Goal: Information Seeking & Learning: Learn about a topic

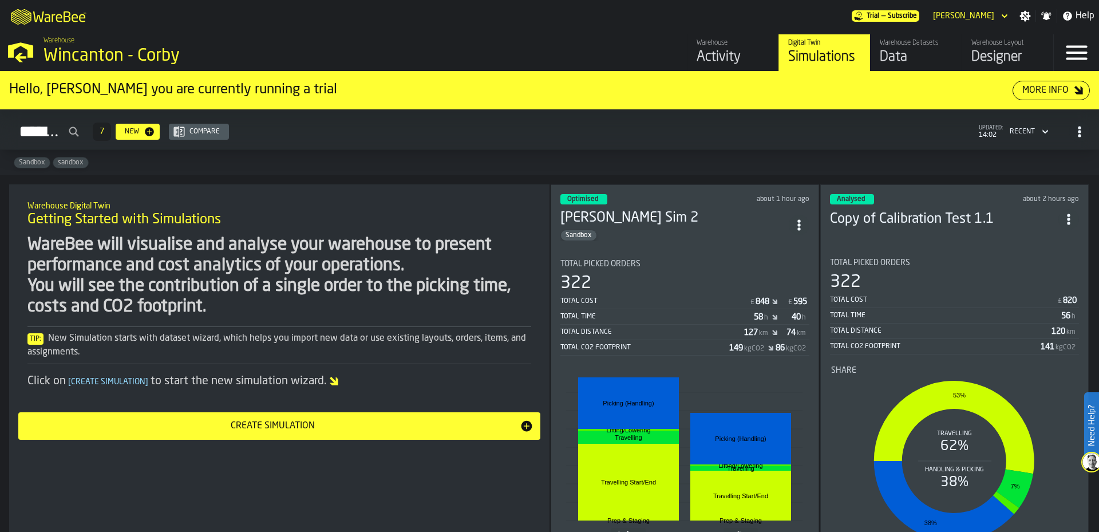
click at [642, 194] on div "Optimised about 1 hour ago" at bounding box center [684, 199] width 249 height 10
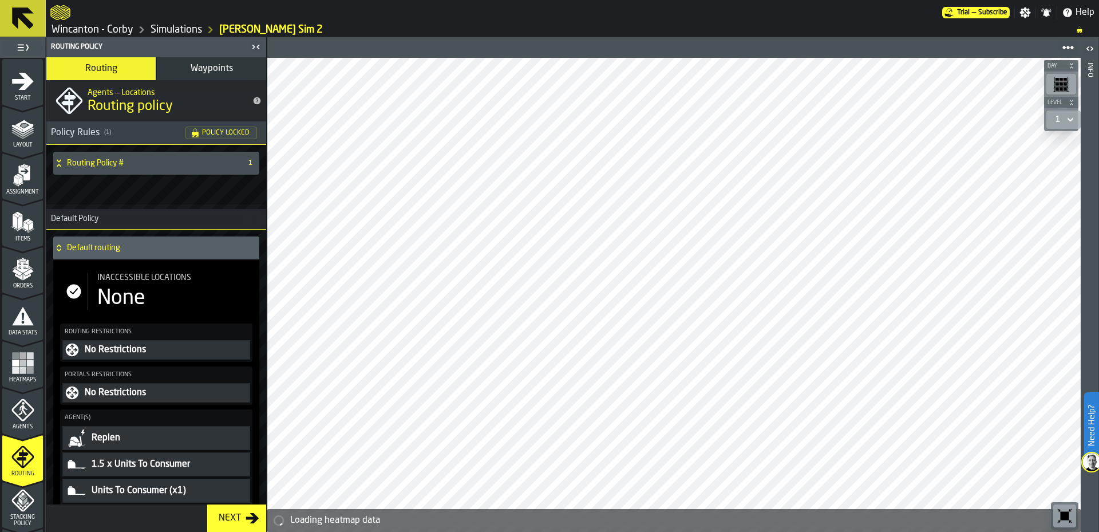
scroll to position [371, 0]
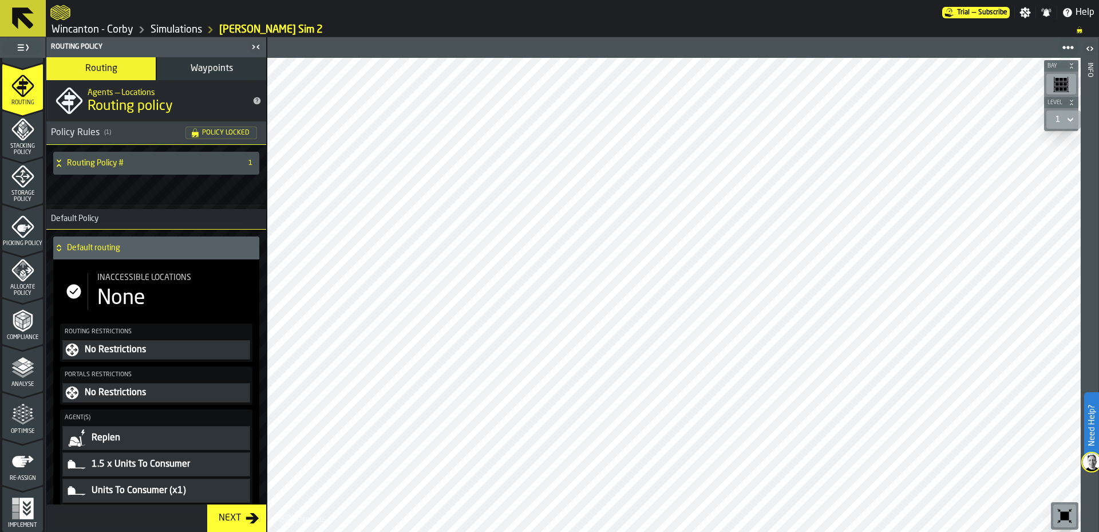
click at [27, 381] on span "Analyse" at bounding box center [22, 384] width 41 height 6
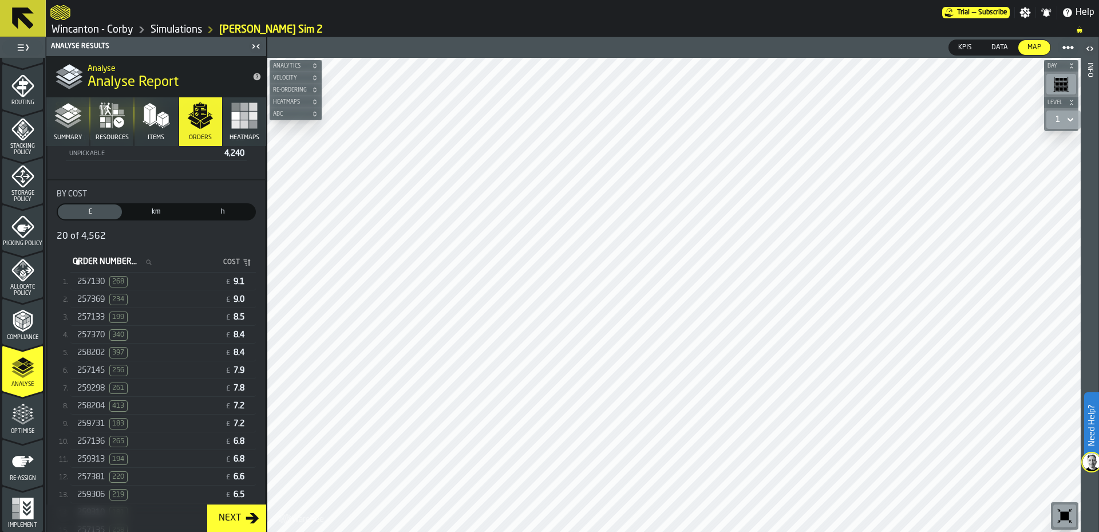
scroll to position [172, 0]
click at [174, 283] on div "257130 268" at bounding box center [148, 280] width 143 height 11
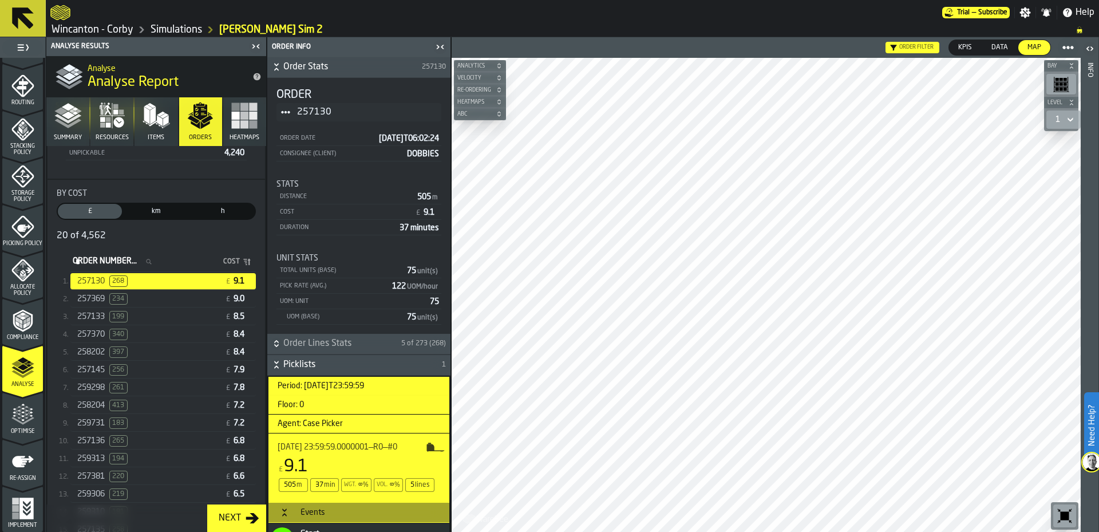
click at [175, 307] on div "257369 234 £ 9.0" at bounding box center [162, 299] width 185 height 17
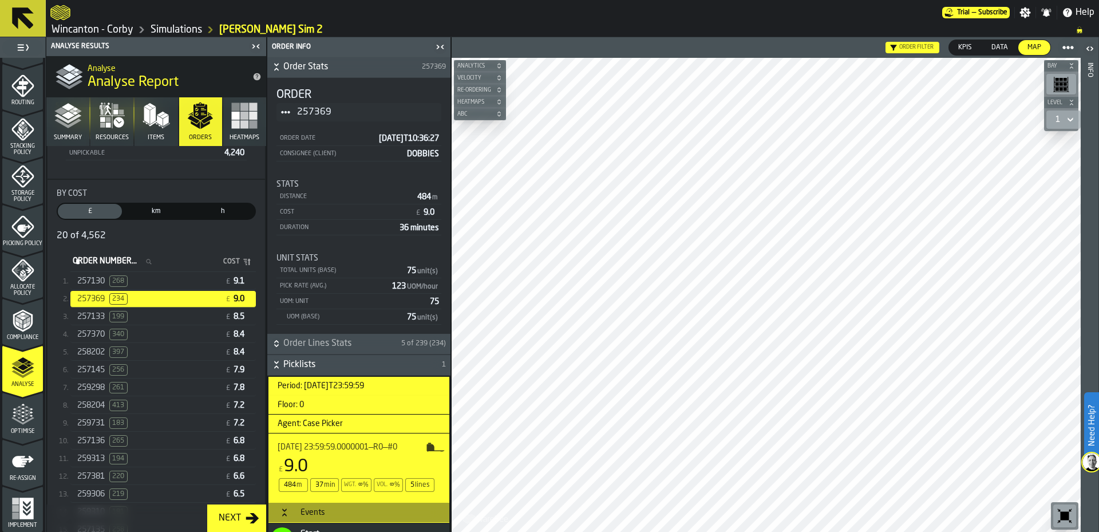
click at [175, 322] on div "257133 199" at bounding box center [148, 316] width 143 height 11
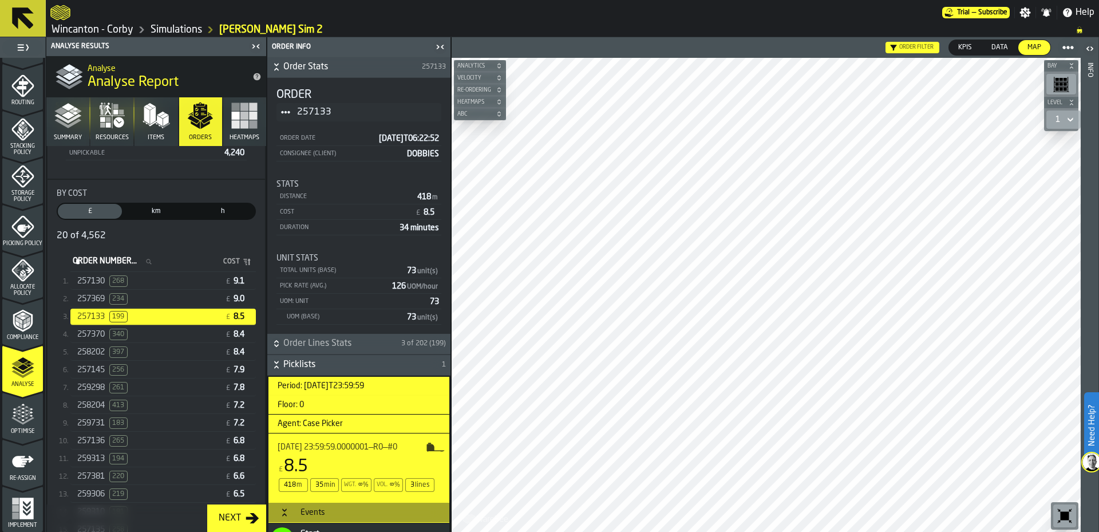
click at [171, 336] on div "257370 340" at bounding box center [148, 333] width 143 height 11
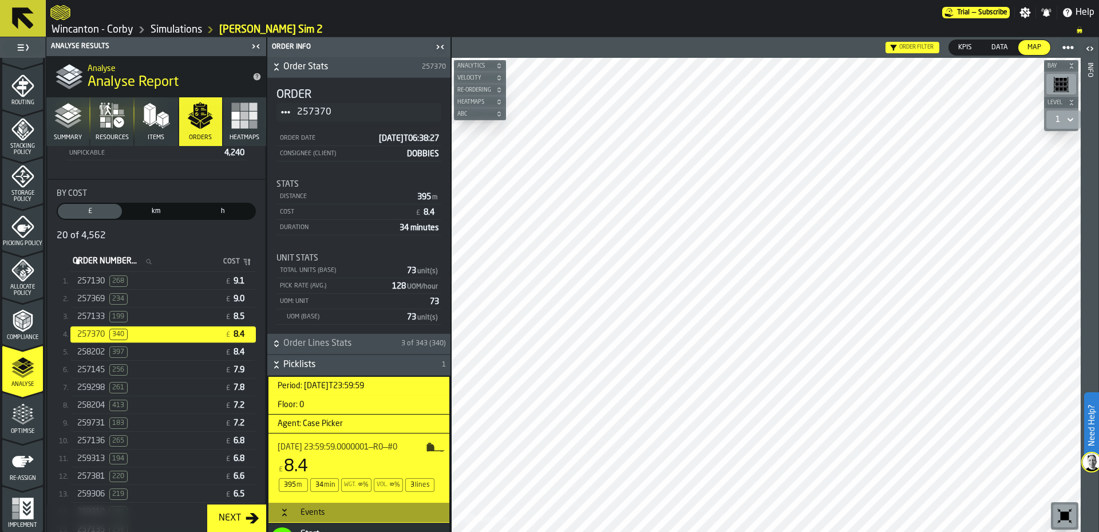
click at [168, 357] on div "258202 397" at bounding box center [148, 351] width 143 height 11
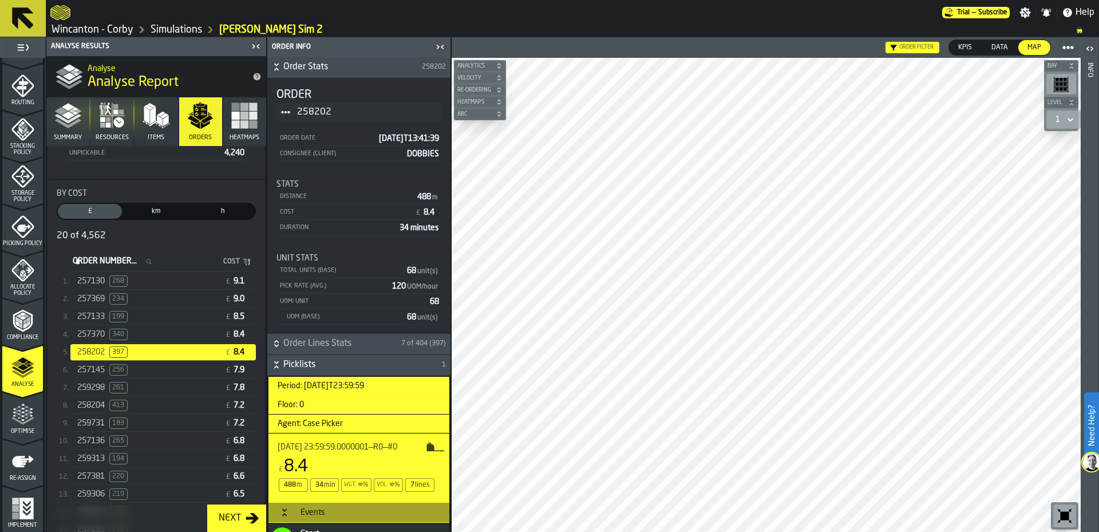
click at [173, 370] on div "257145 256" at bounding box center [148, 369] width 143 height 11
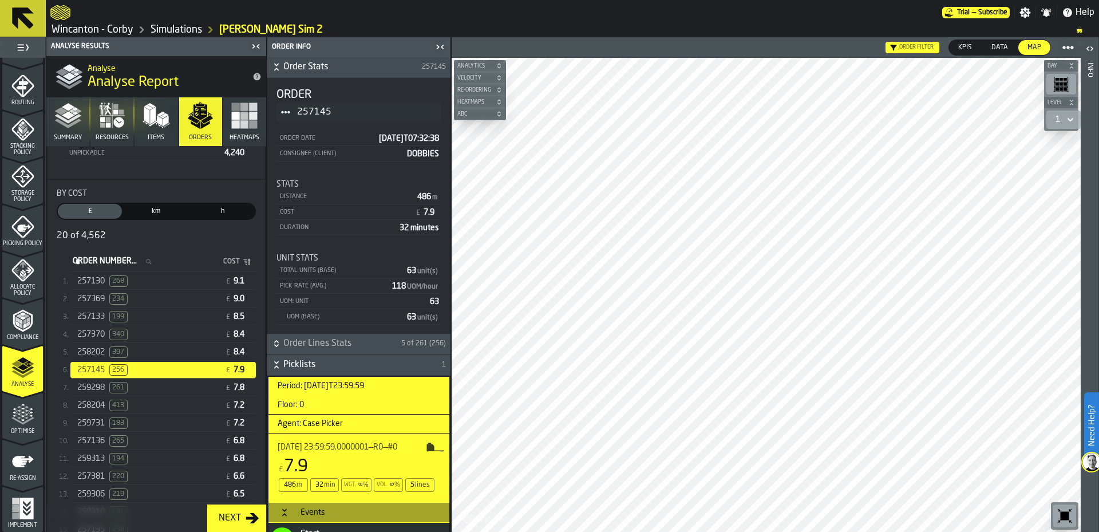
click at [175, 387] on div "259298 261" at bounding box center [148, 387] width 143 height 11
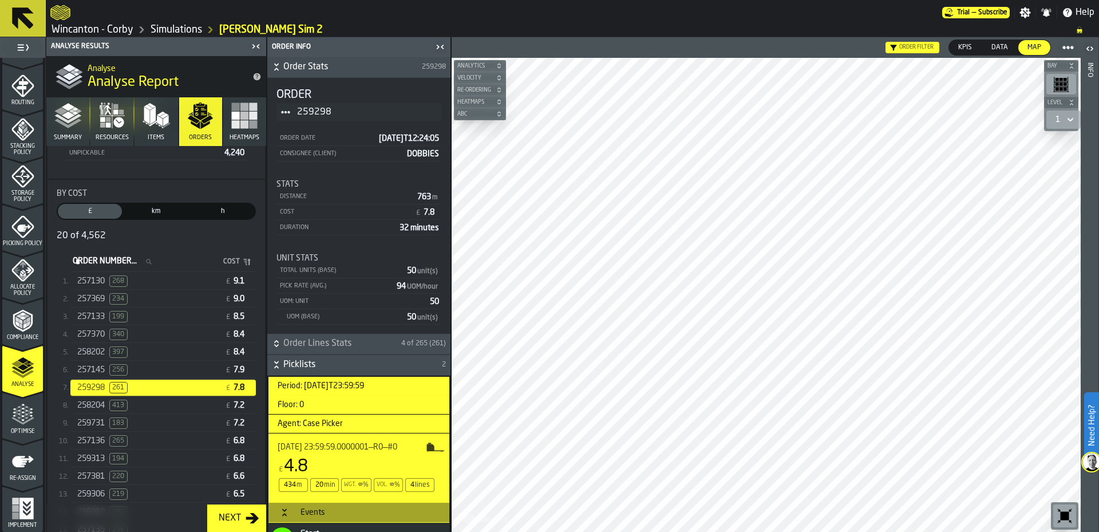
click at [175, 407] on div "258204 413" at bounding box center [148, 404] width 143 height 11
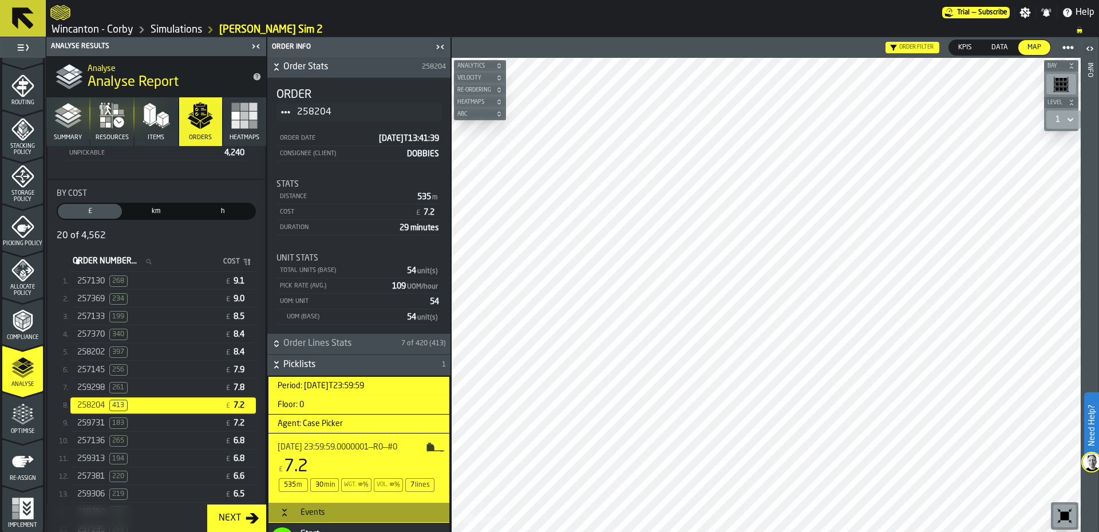
click at [17, 410] on polygon "menu Optimise" at bounding box center [18, 410] width 3 height 2
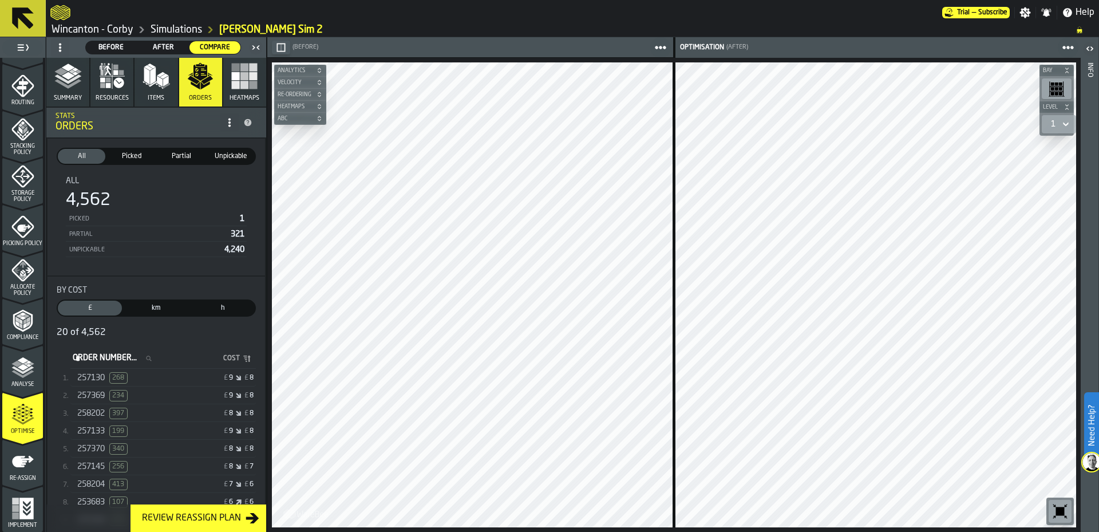
click at [200, 382] on div "£ 9 £ 8" at bounding box center [209, 378] width 88 height 8
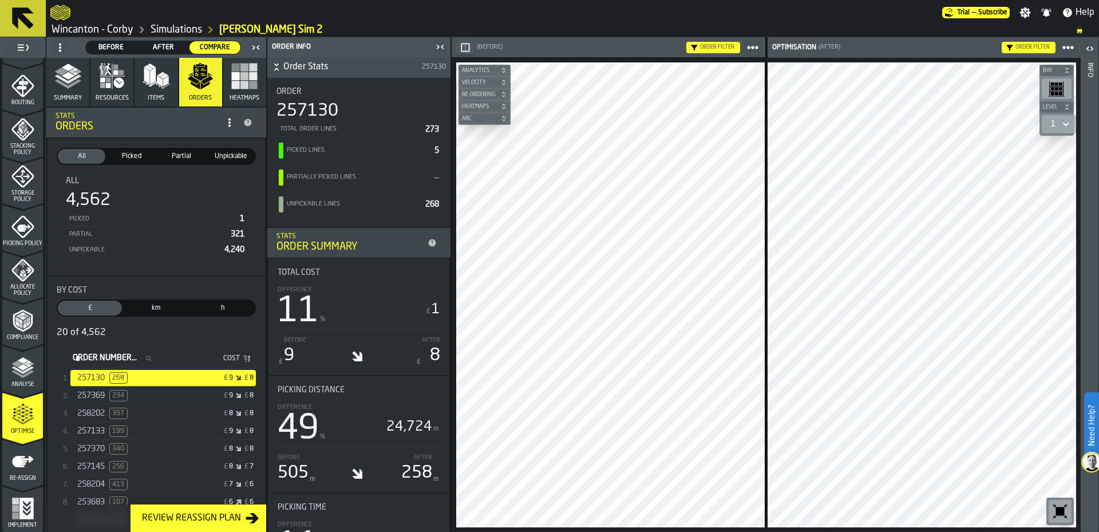
click at [8, 468] on div "Re-assign" at bounding box center [22, 465] width 41 height 31
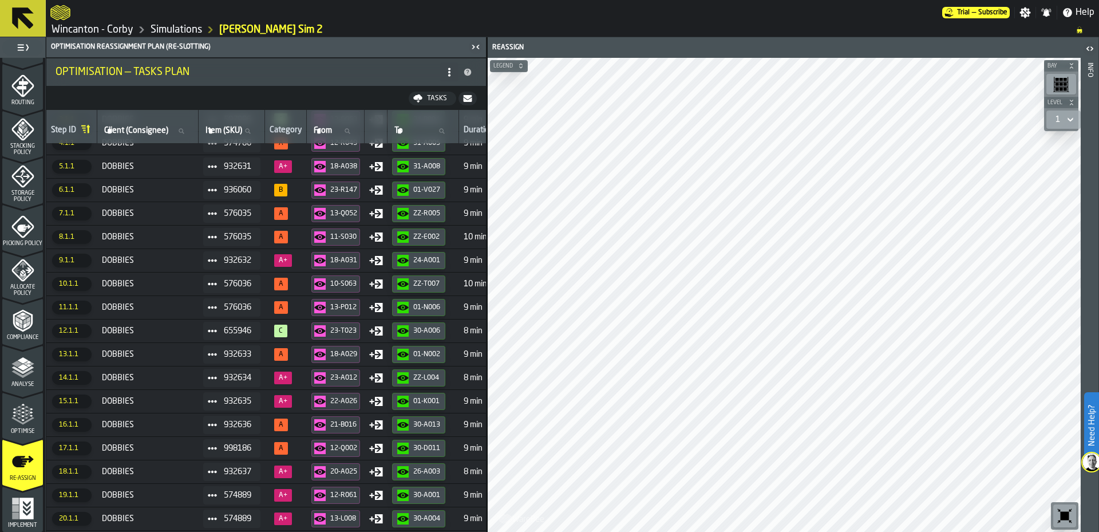
scroll to position [85, 0]
click at [27, 509] on icon "menu Implement" at bounding box center [22, 508] width 23 height 23
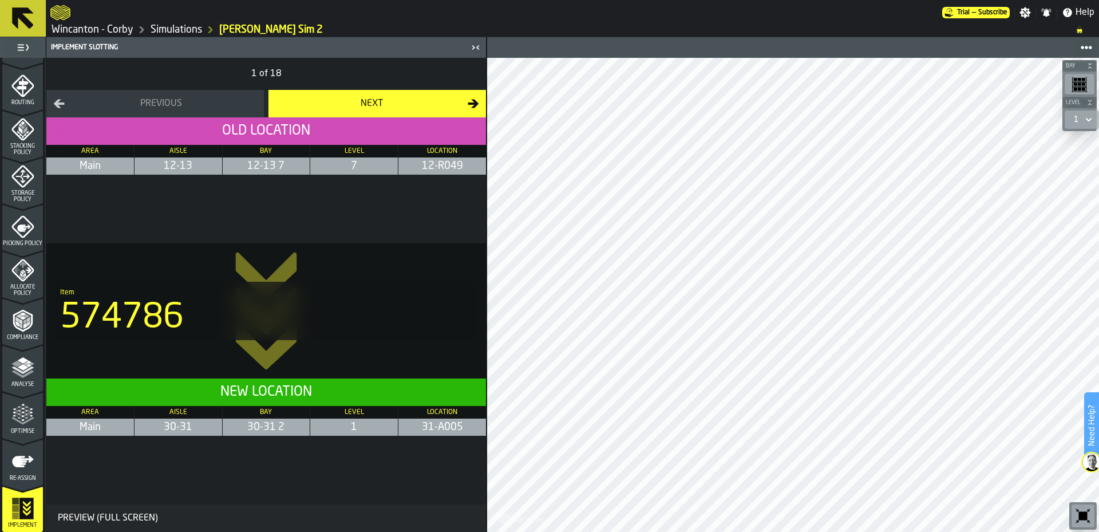
click at [12, 465] on icon "menu Re-assign" at bounding box center [23, 461] width 22 height 11
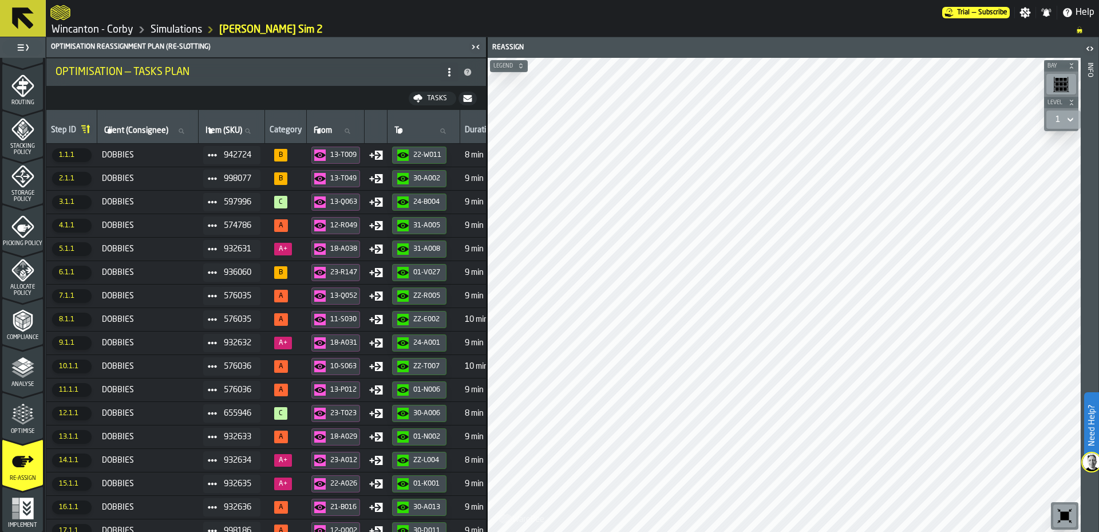
click at [176, 163] on td "DOBBIES" at bounding box center [147, 154] width 101 height 23
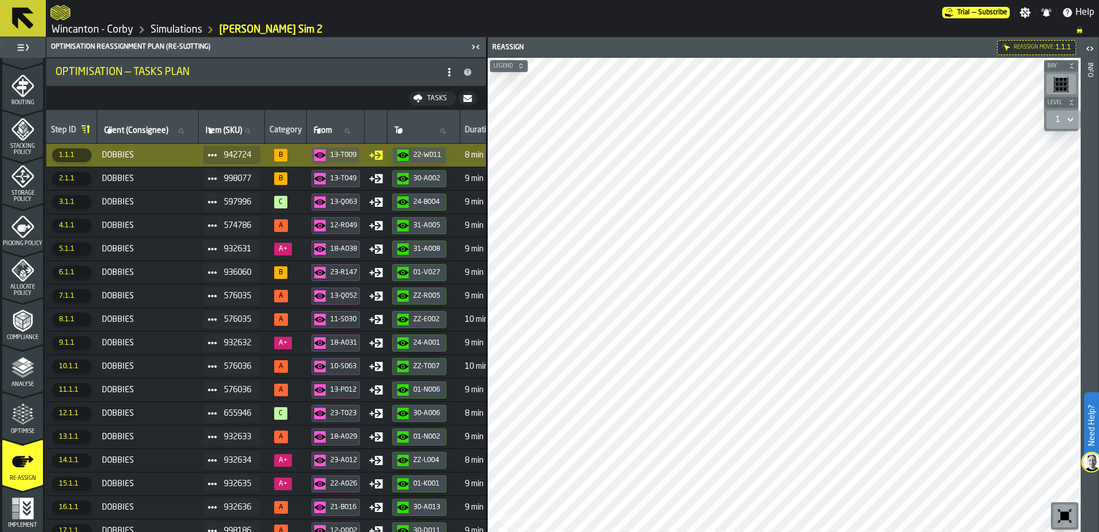
click at [176, 176] on span "DOBBIES" at bounding box center [148, 178] width 92 height 9
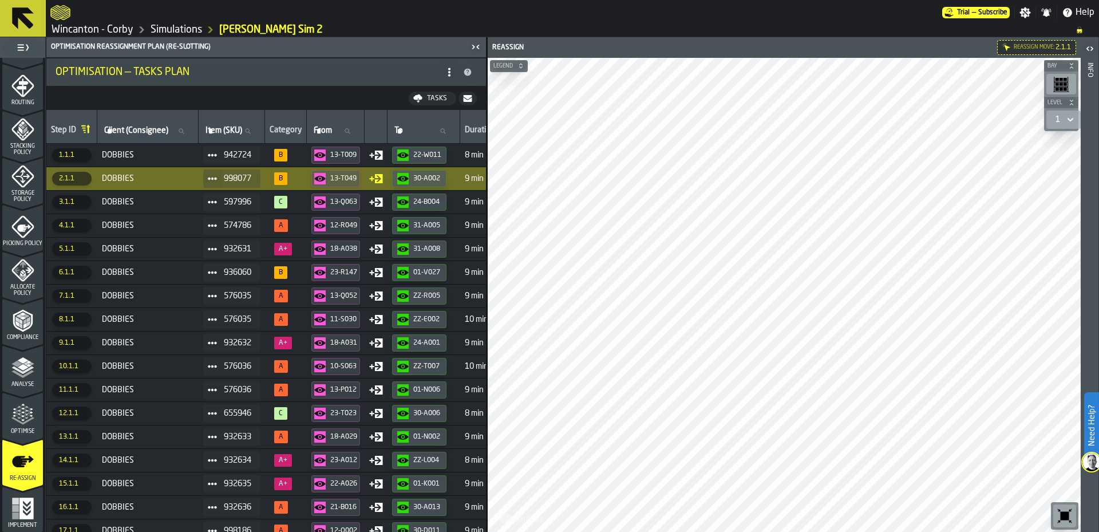
click at [175, 199] on span "DOBBIES" at bounding box center [148, 201] width 92 height 9
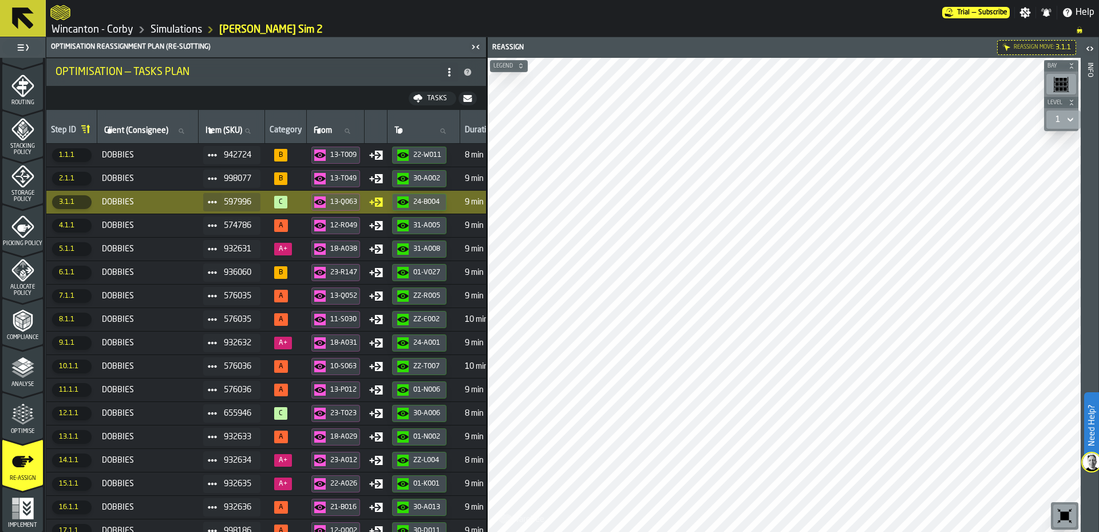
click at [172, 247] on span "DOBBIES" at bounding box center [148, 248] width 92 height 9
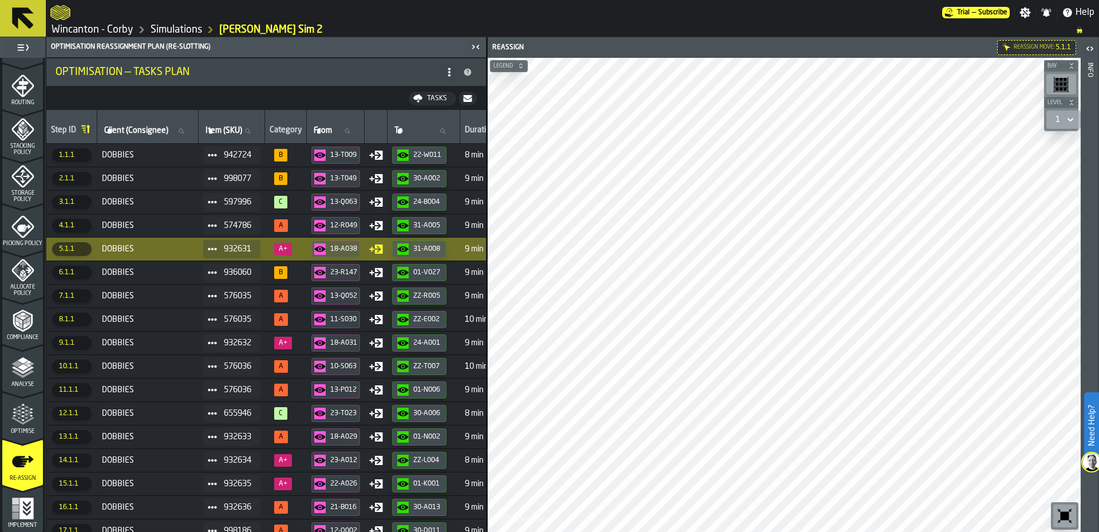
click at [123, 279] on td "DOBBIES" at bounding box center [147, 271] width 101 height 23
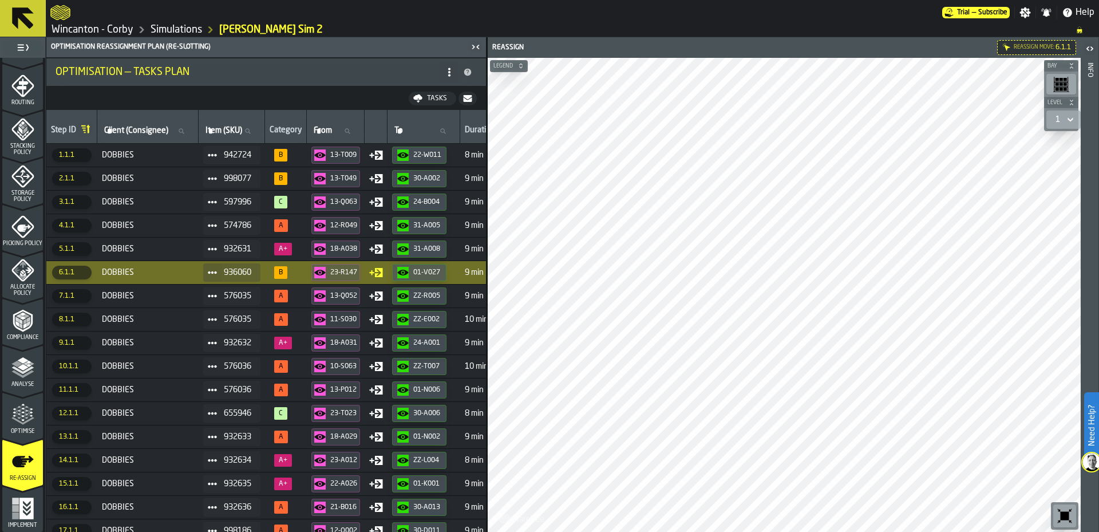
click at [136, 290] on td "DOBBIES" at bounding box center [147, 295] width 101 height 23
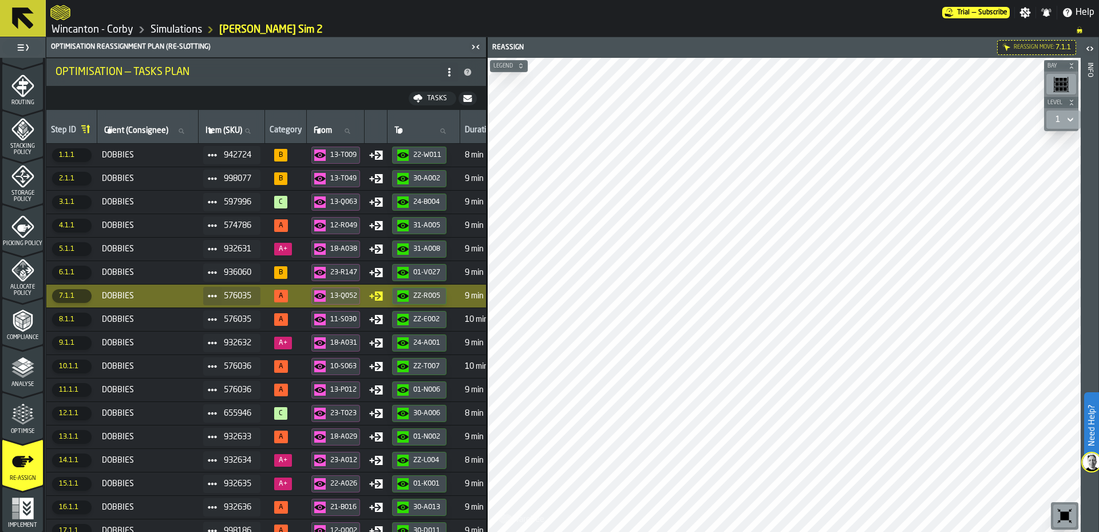
click at [144, 310] on td "DOBBIES" at bounding box center [147, 318] width 101 height 23
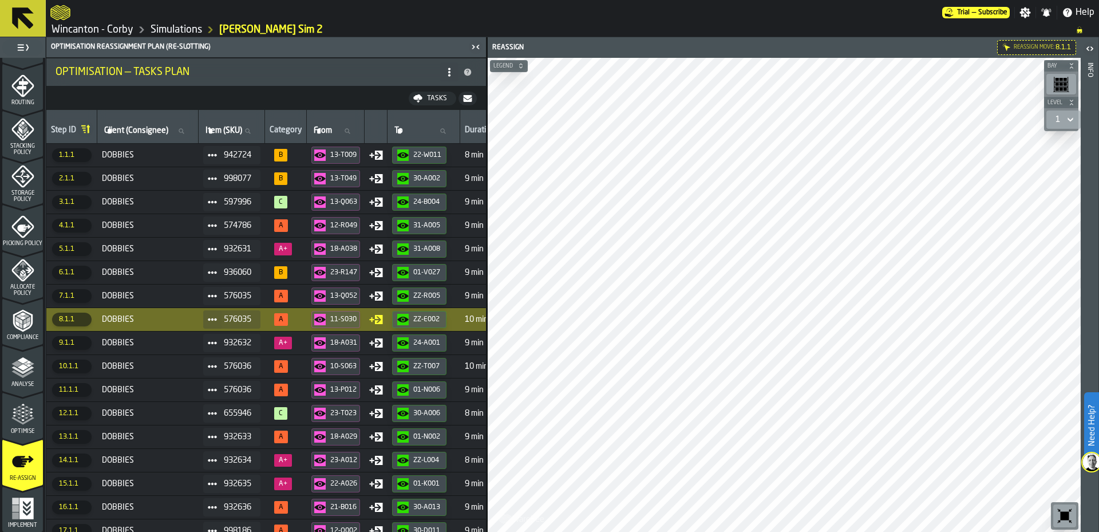
click at [161, 335] on td "DOBBIES" at bounding box center [147, 342] width 101 height 23
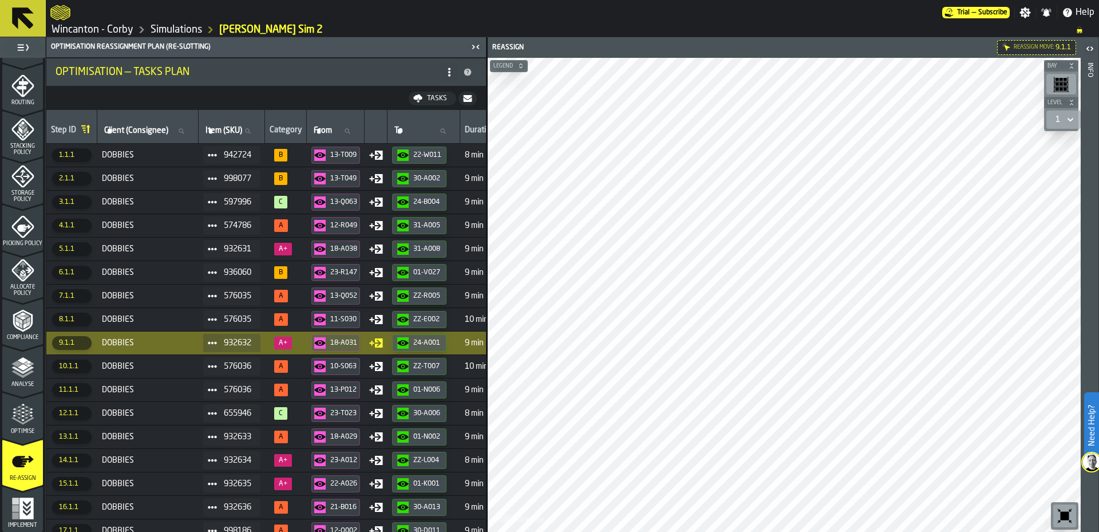
click at [165, 362] on span "DOBBIES" at bounding box center [148, 366] width 92 height 9
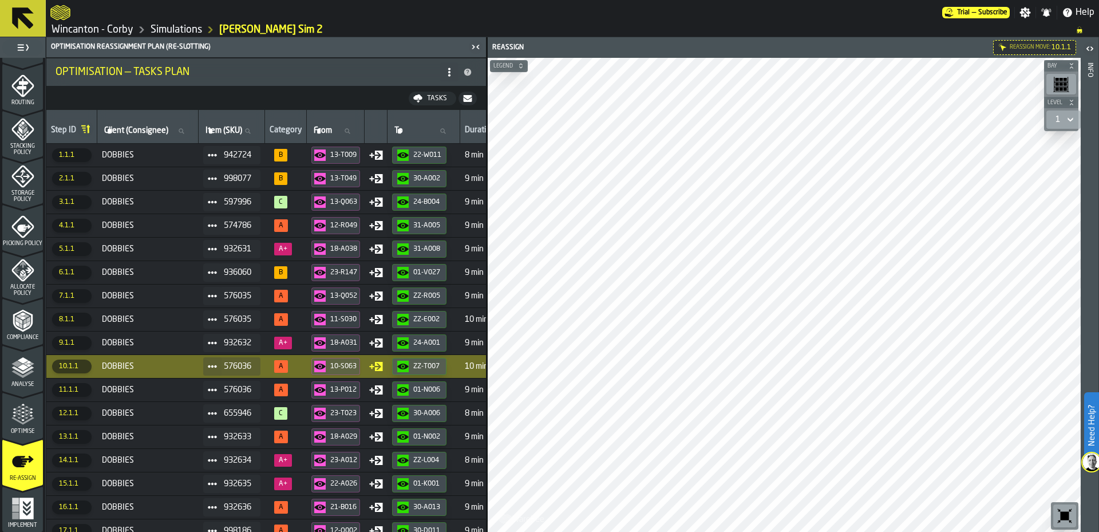
click at [155, 394] on span "DOBBIES" at bounding box center [148, 389] width 92 height 9
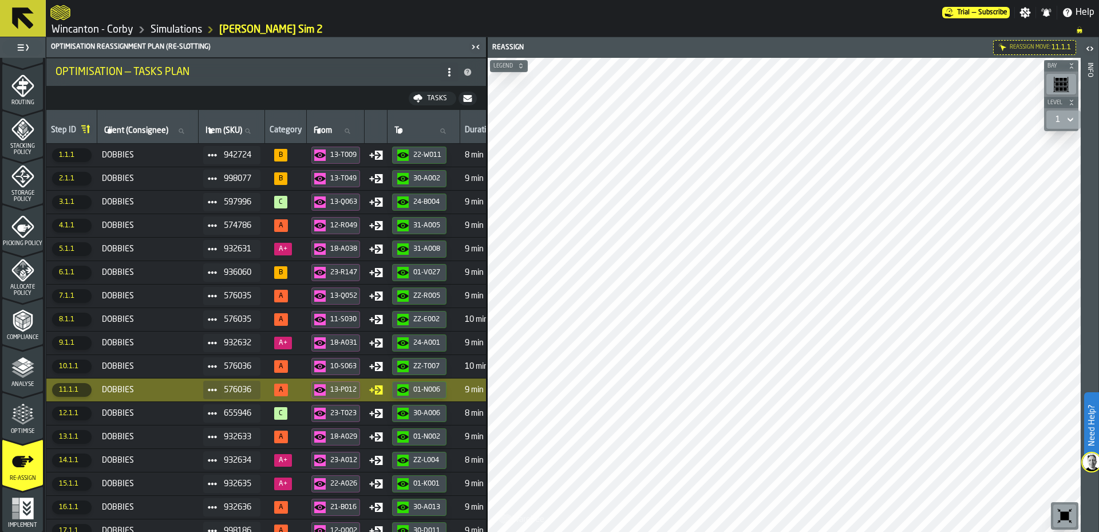
click at [154, 417] on span "DOBBIES" at bounding box center [148, 413] width 92 height 9
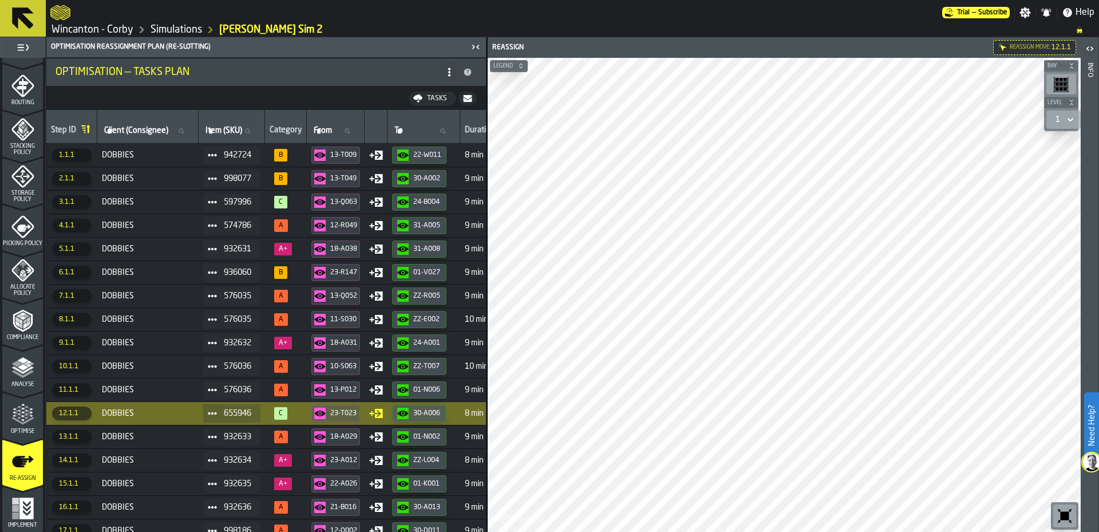
click at [155, 438] on span "DOBBIES" at bounding box center [148, 436] width 92 height 9
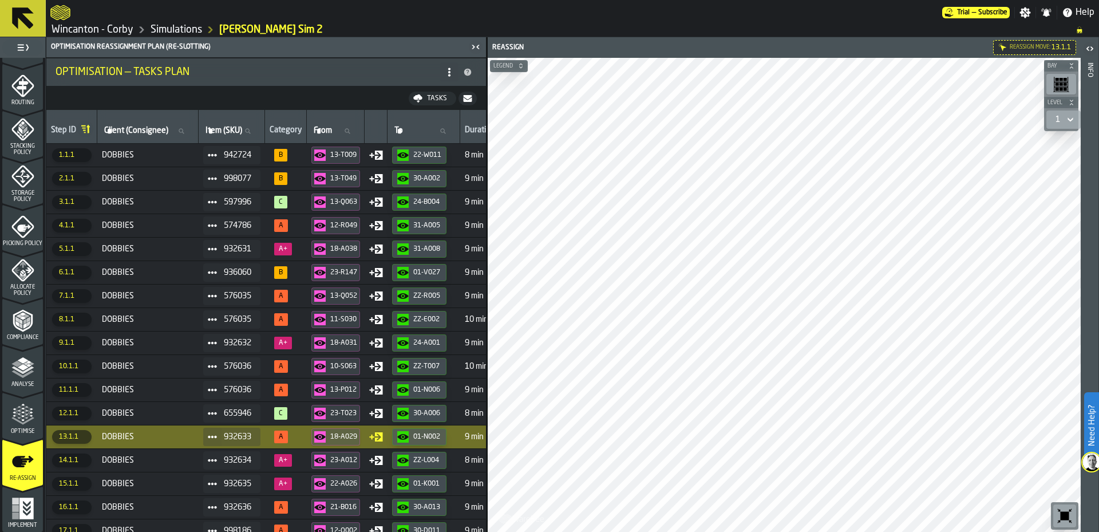
click at [155, 462] on span "DOBBIES" at bounding box center [148, 460] width 92 height 9
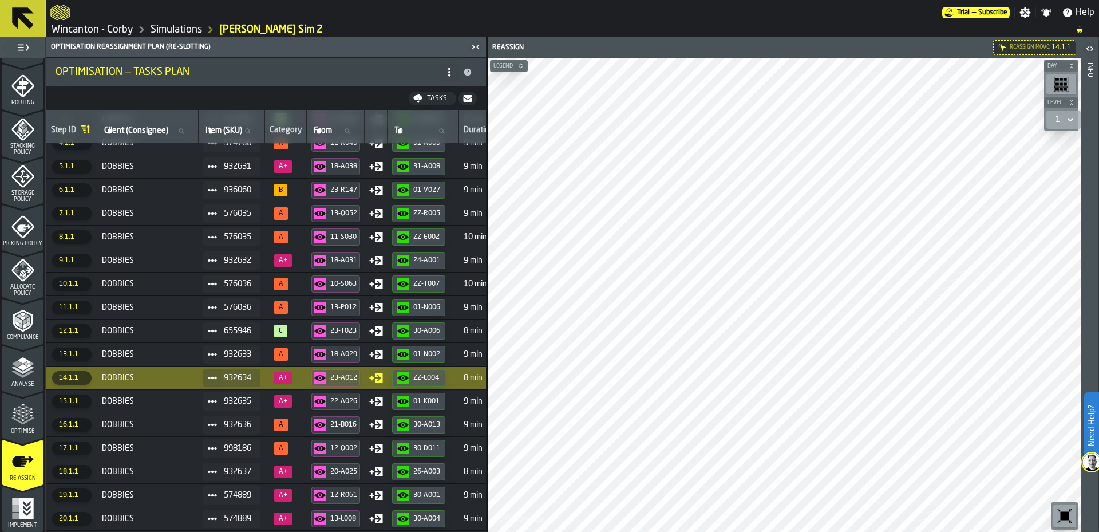
click at [156, 460] on td "DOBBIES" at bounding box center [147, 471] width 101 height 23
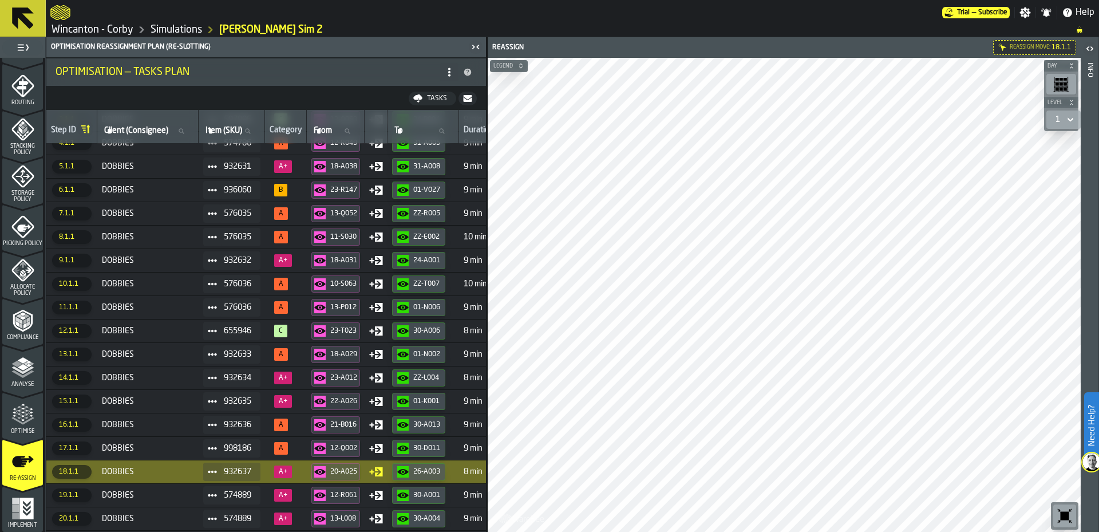
click at [144, 497] on td "DOBBIES" at bounding box center [147, 495] width 101 height 23
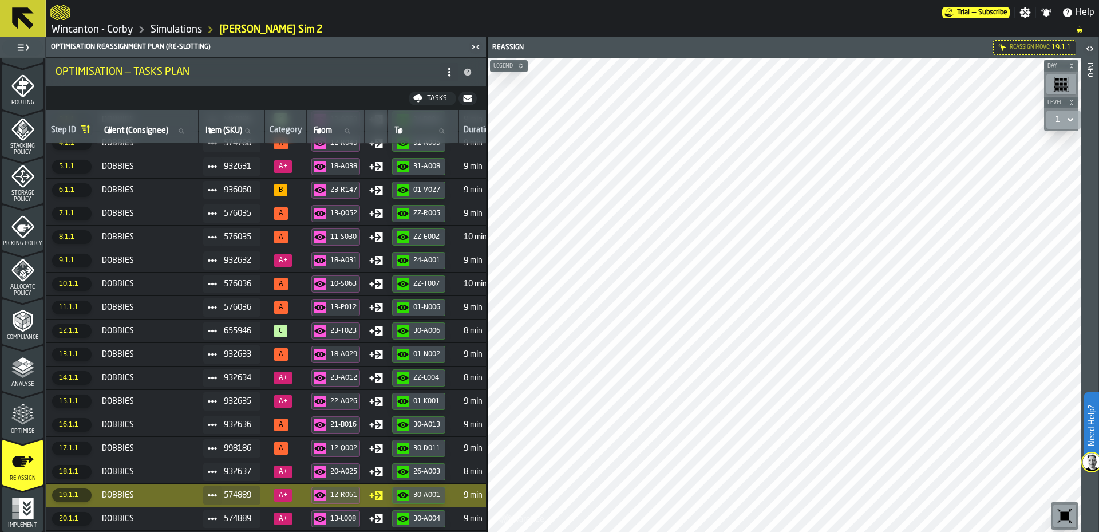
click at [160, 510] on td "DOBBIES" at bounding box center [147, 518] width 101 height 23
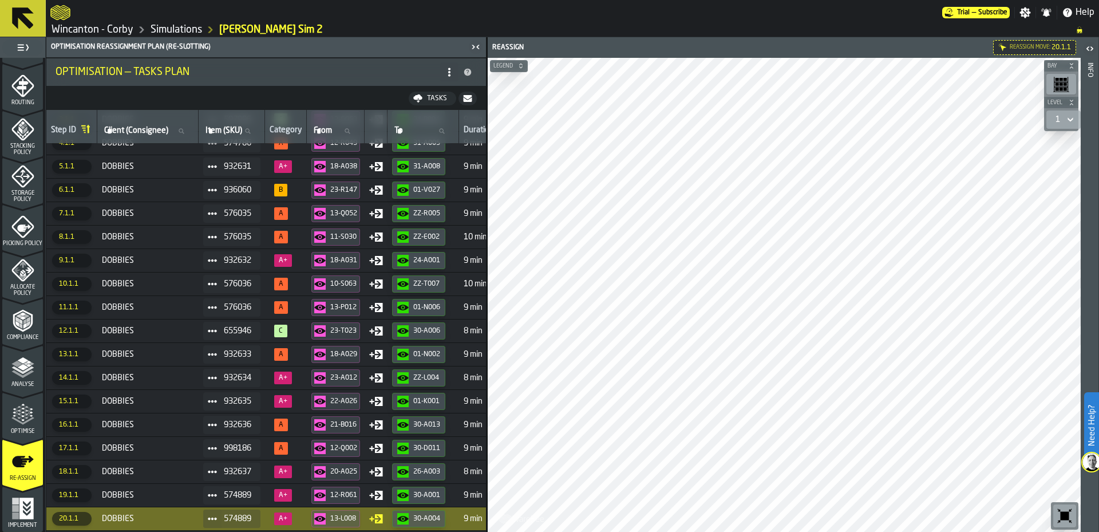
click at [146, 494] on span "DOBBIES" at bounding box center [148, 494] width 92 height 9
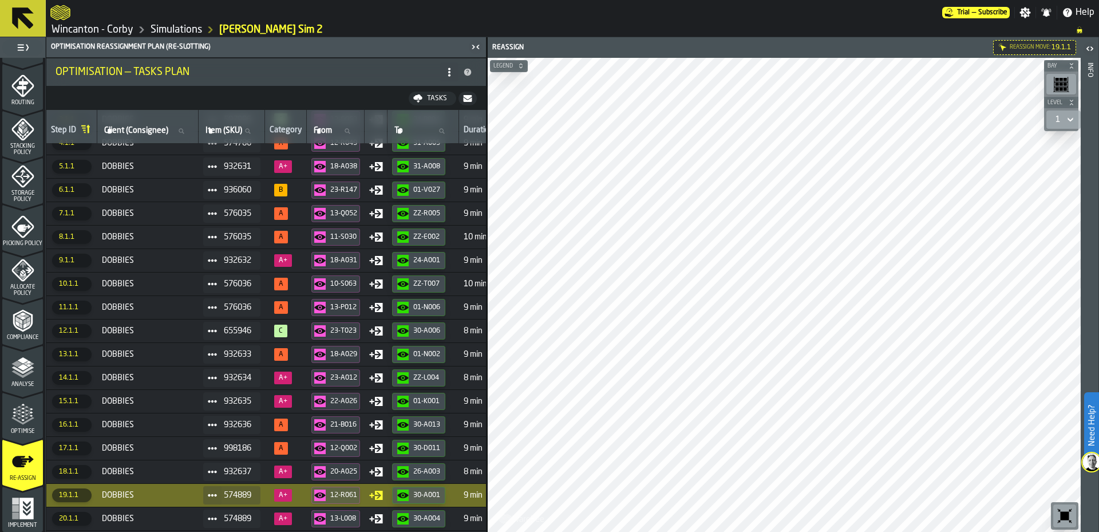
click at [149, 524] on td "DOBBIES" at bounding box center [147, 518] width 101 height 23
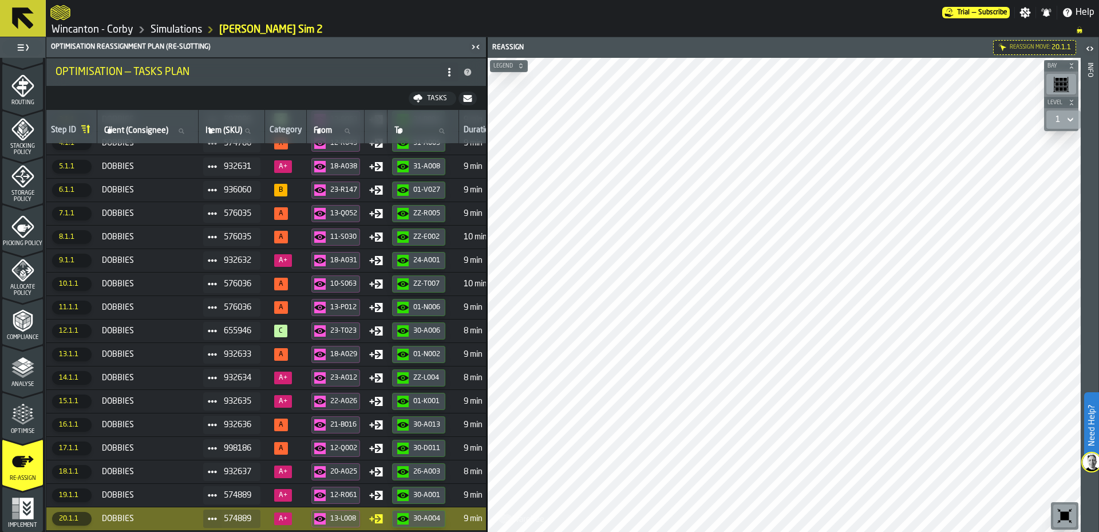
click at [432, 98] on div "Tasks" at bounding box center [436, 98] width 29 height 8
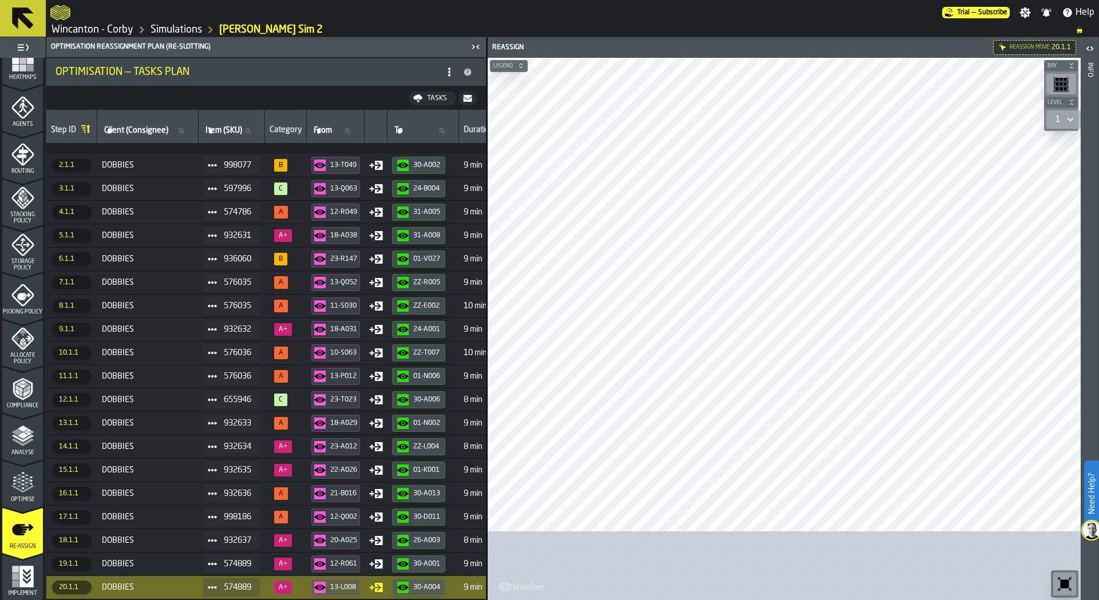
scroll to position [17, 0]
